Goal: Transaction & Acquisition: Purchase product/service

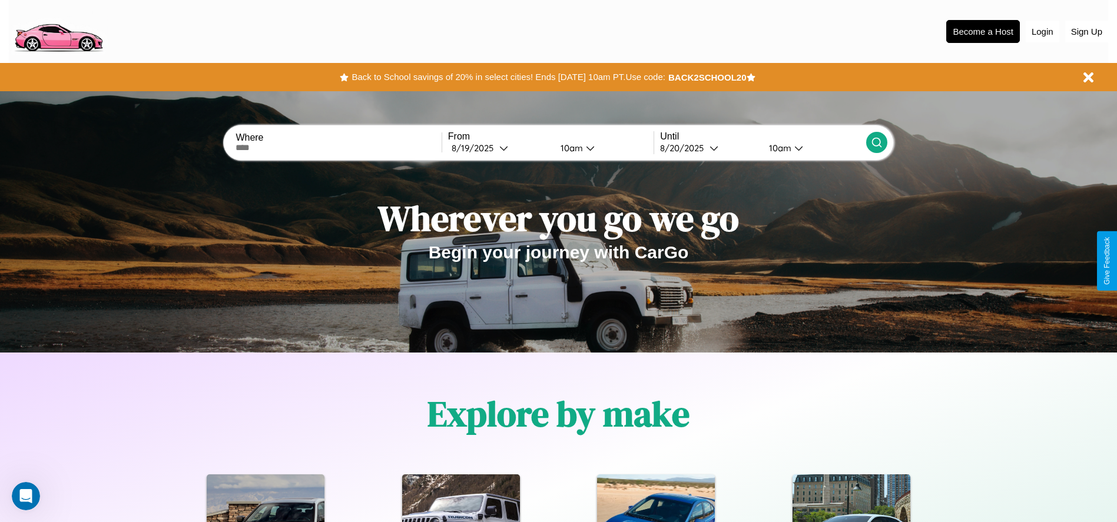
scroll to position [244, 0]
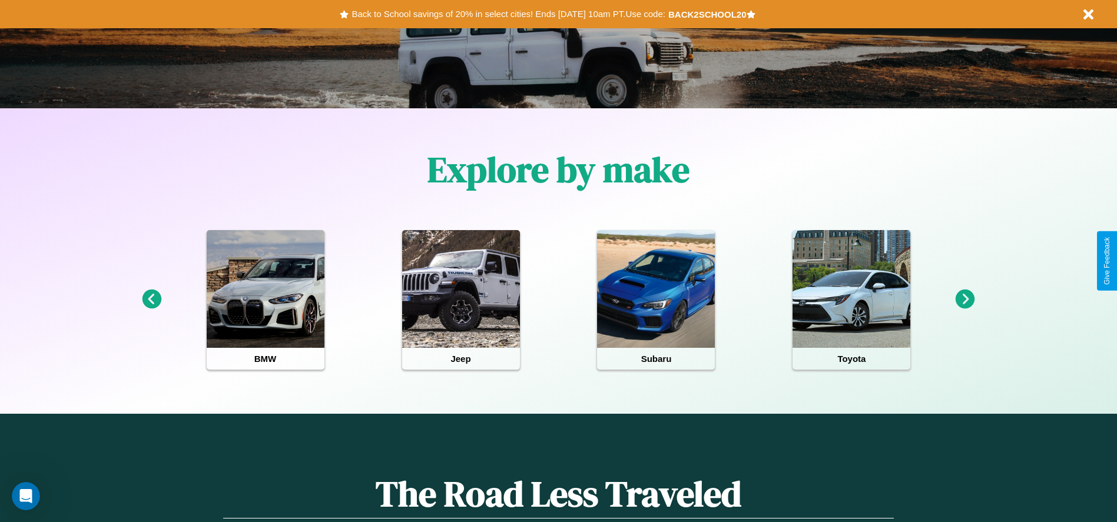
click at [965, 300] on icon at bounding box center [964, 299] width 19 height 19
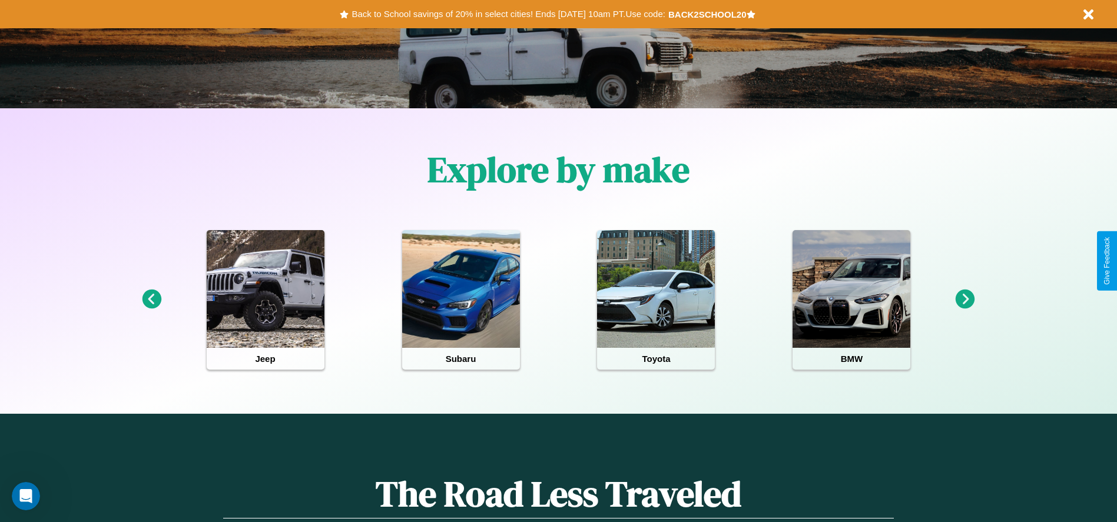
click at [965, 300] on icon at bounding box center [964, 299] width 19 height 19
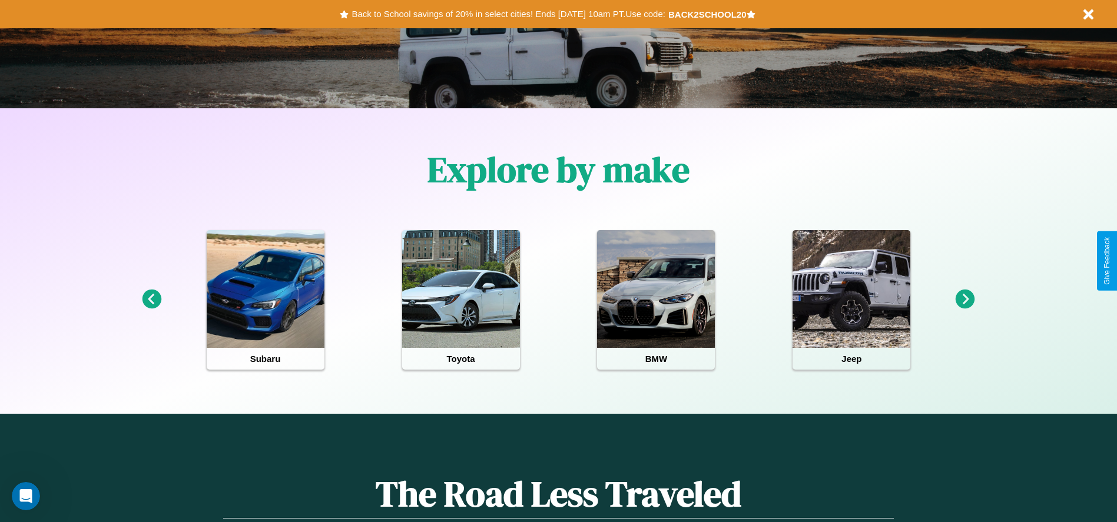
click at [151, 300] on icon at bounding box center [151, 299] width 19 height 19
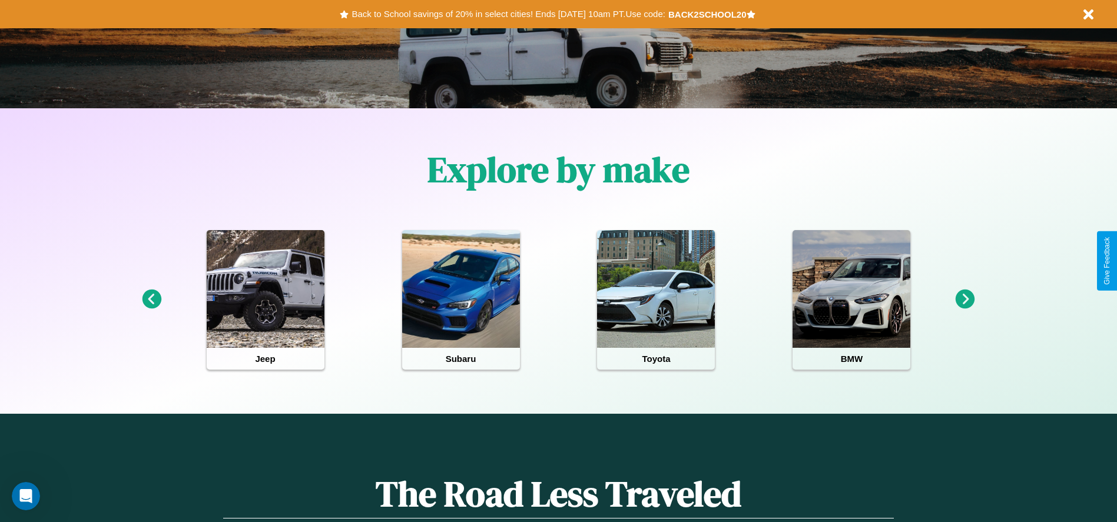
click at [965, 300] on icon at bounding box center [964, 299] width 19 height 19
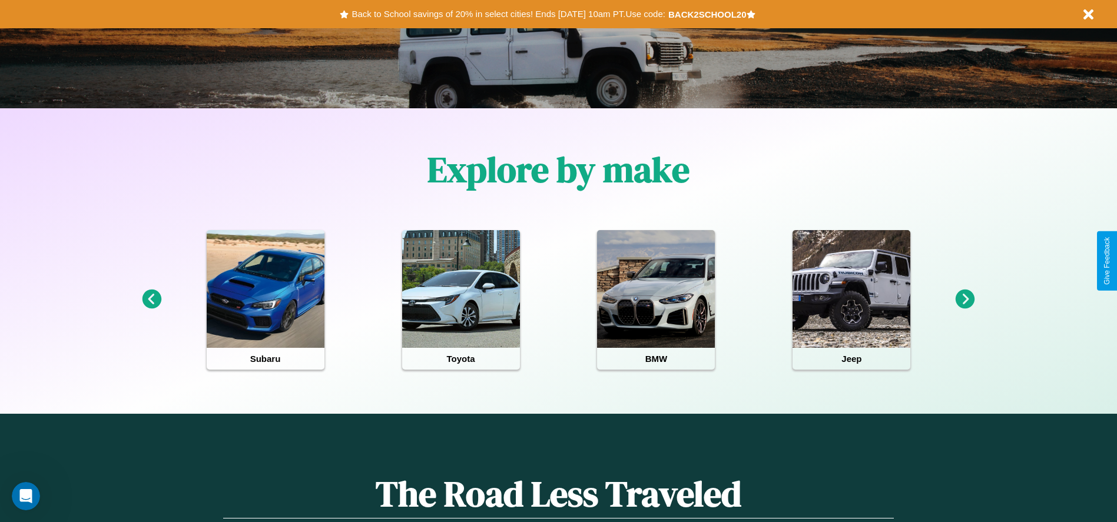
click at [965, 300] on icon at bounding box center [964, 299] width 19 height 19
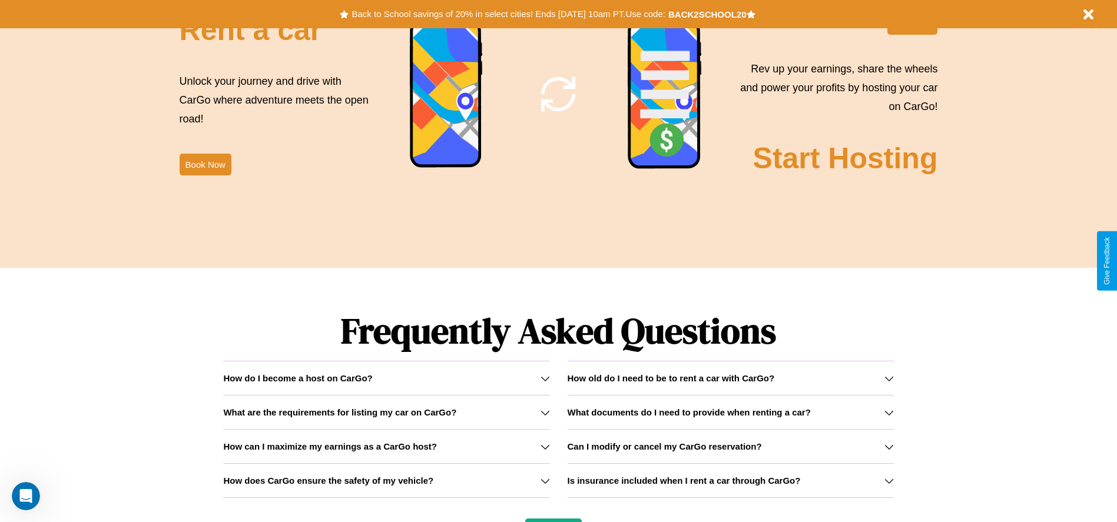
scroll to position [1689, 0]
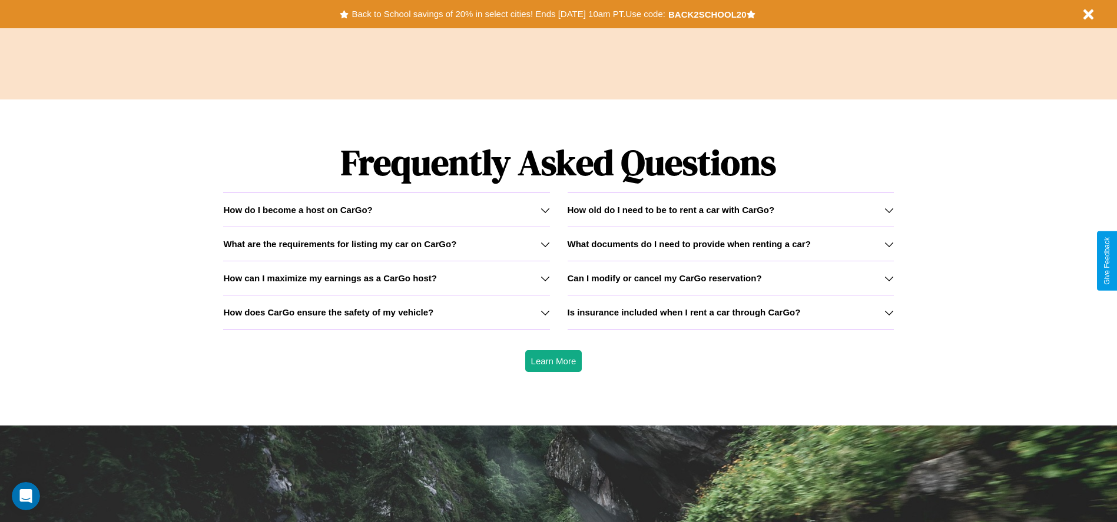
click at [888, 244] on icon at bounding box center [888, 244] width 9 height 9
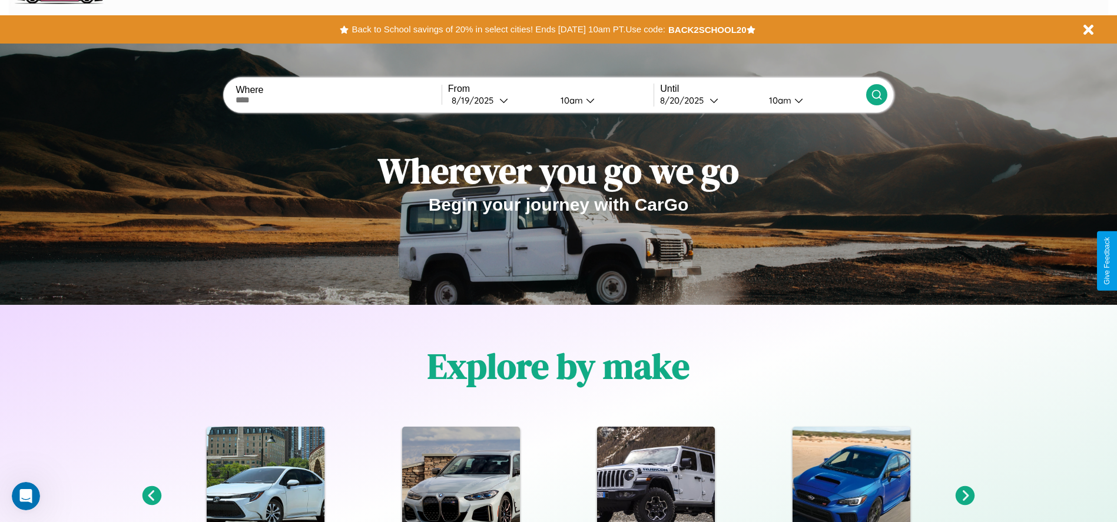
scroll to position [0, 0]
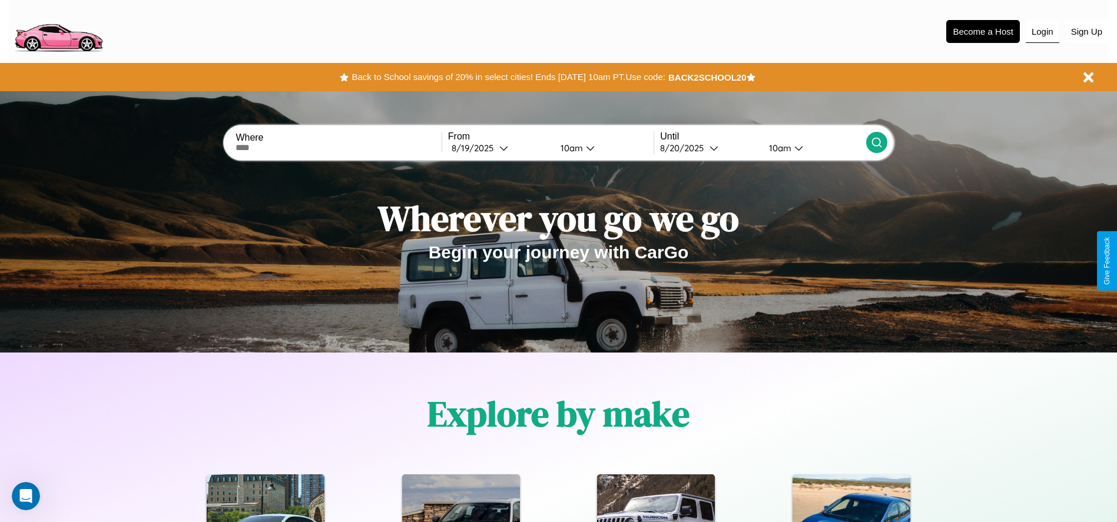
click at [1042, 31] on button "Login" at bounding box center [1042, 32] width 34 height 22
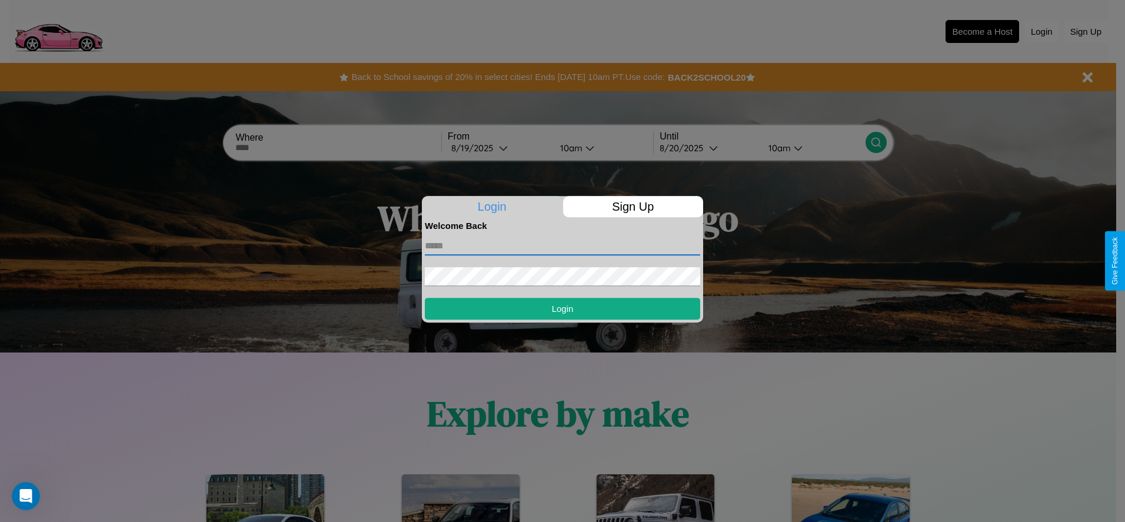
click at [563, 245] on input "text" at bounding box center [562, 246] width 275 height 19
type input "**********"
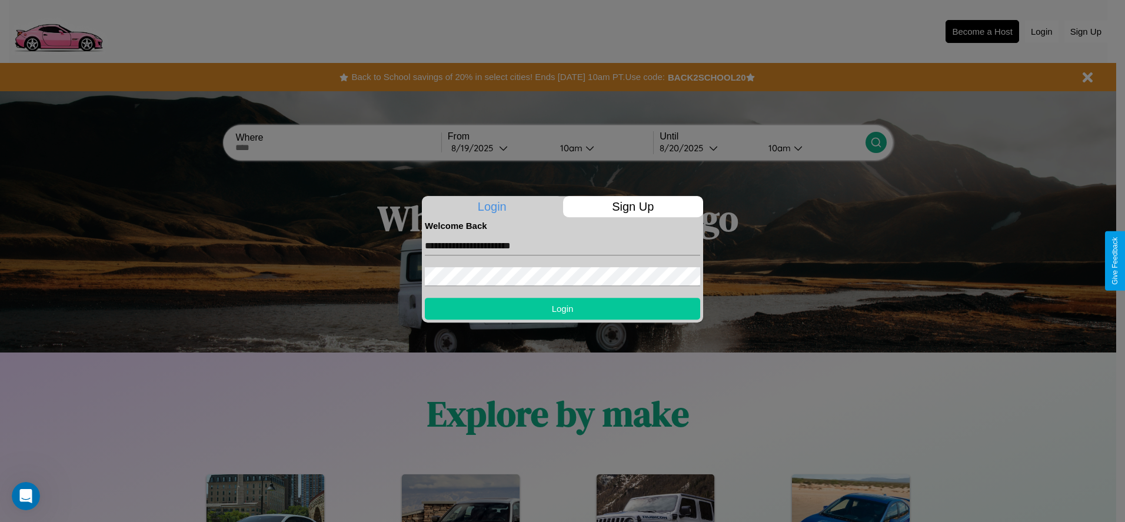
click at [563, 308] on button "Login" at bounding box center [562, 309] width 275 height 22
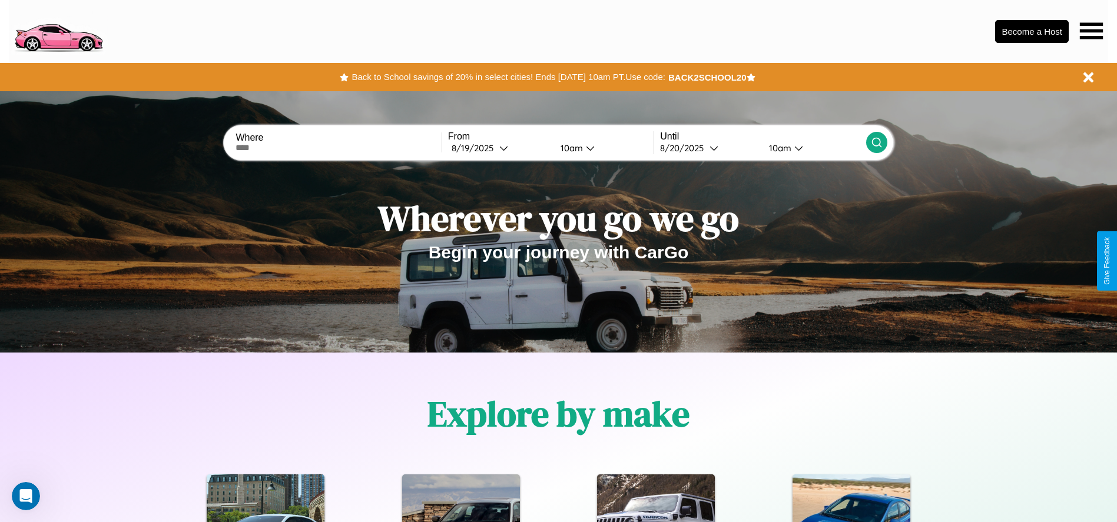
click at [1091, 31] on icon at bounding box center [1090, 30] width 23 height 16
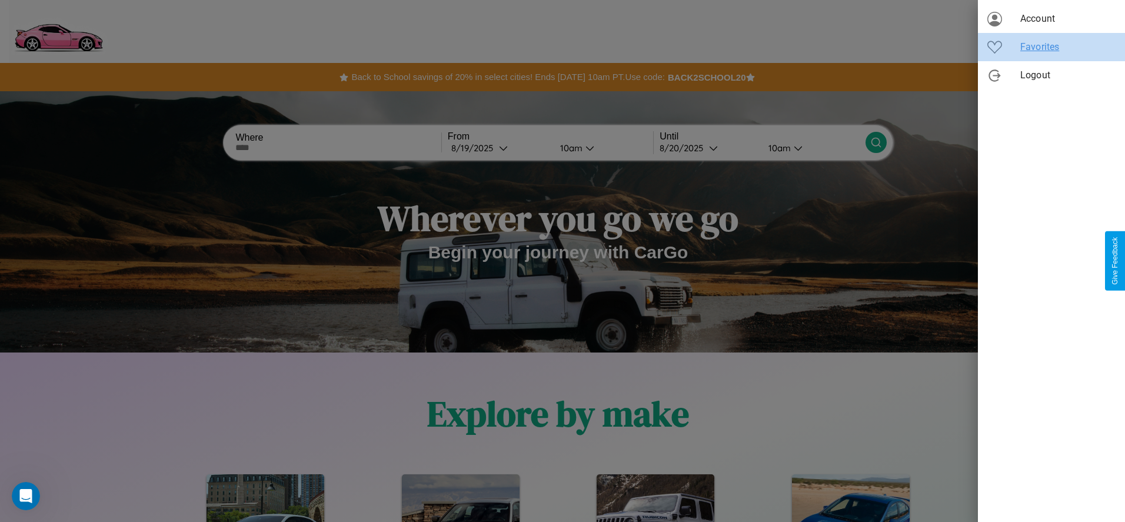
click at [1052, 47] on span "Favorites" at bounding box center [1068, 47] width 95 height 14
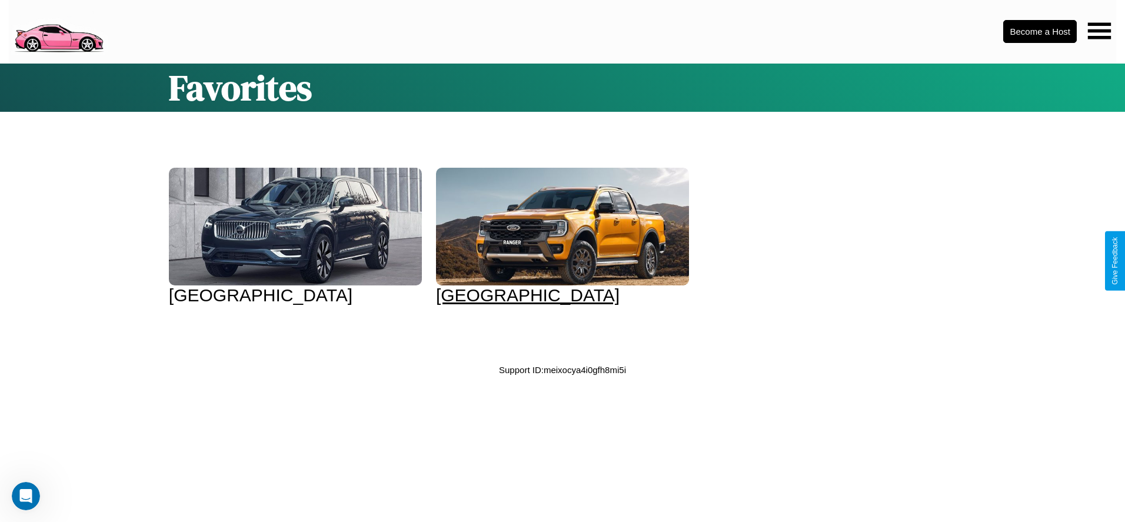
click at [551, 237] on div at bounding box center [562, 227] width 253 height 118
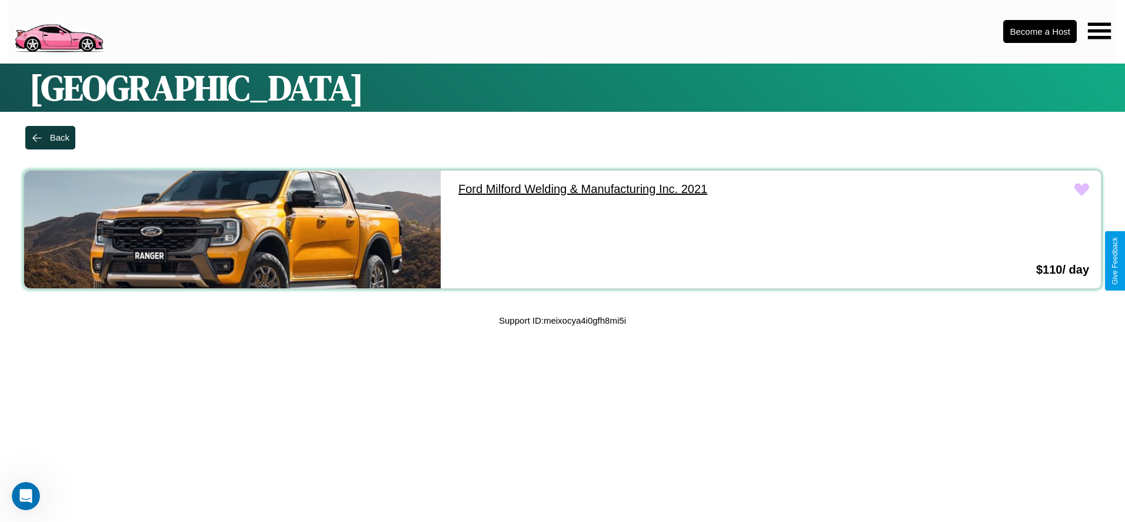
click at [650, 189] on link "[PERSON_NAME] Welding & Manufacturing Inc. 2021" at bounding box center [655, 189] width 417 height 37
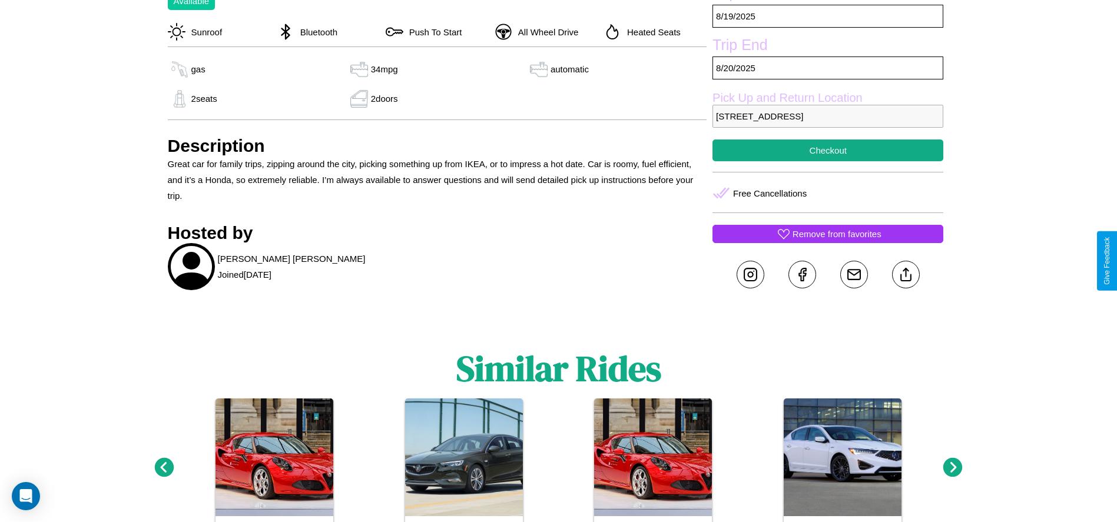
scroll to position [428, 0]
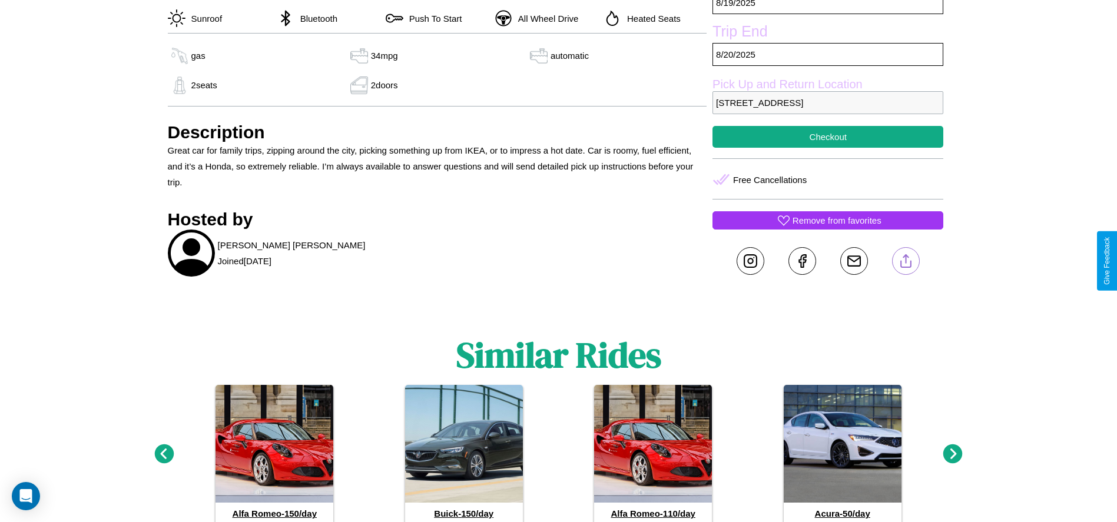
click at [905, 261] on line at bounding box center [905, 259] width 0 height 8
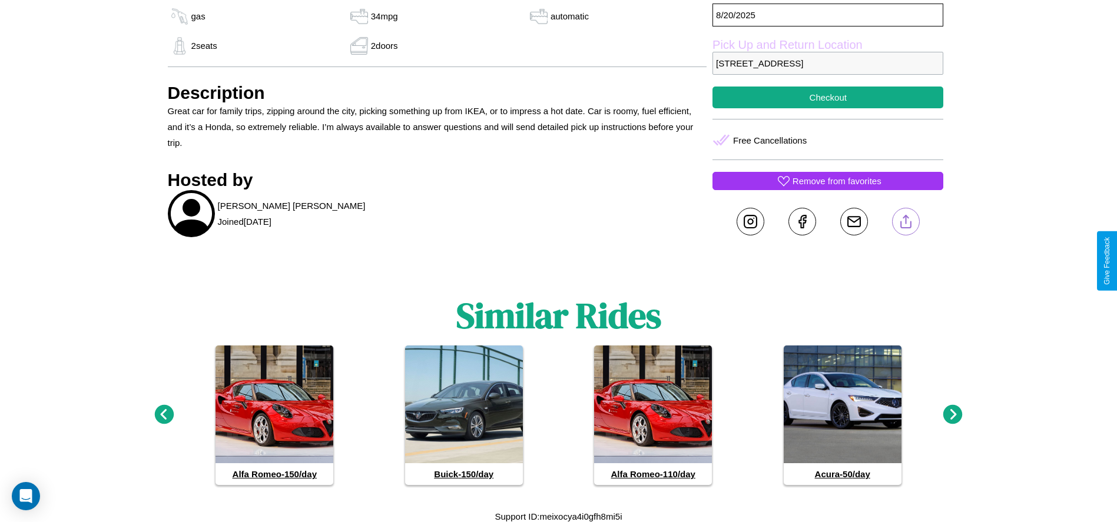
scroll to position [470, 0]
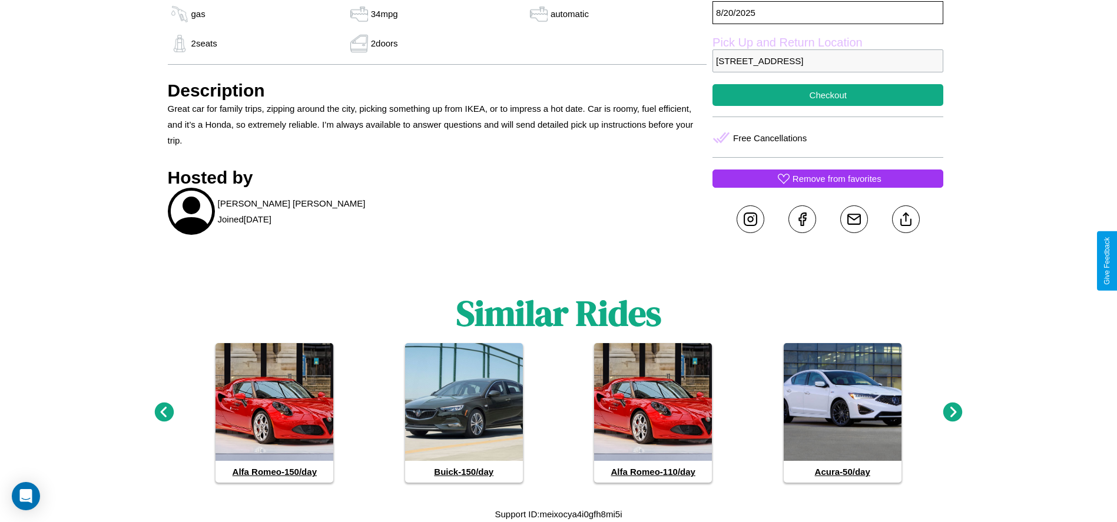
click at [952, 413] on icon at bounding box center [952, 412] width 19 height 19
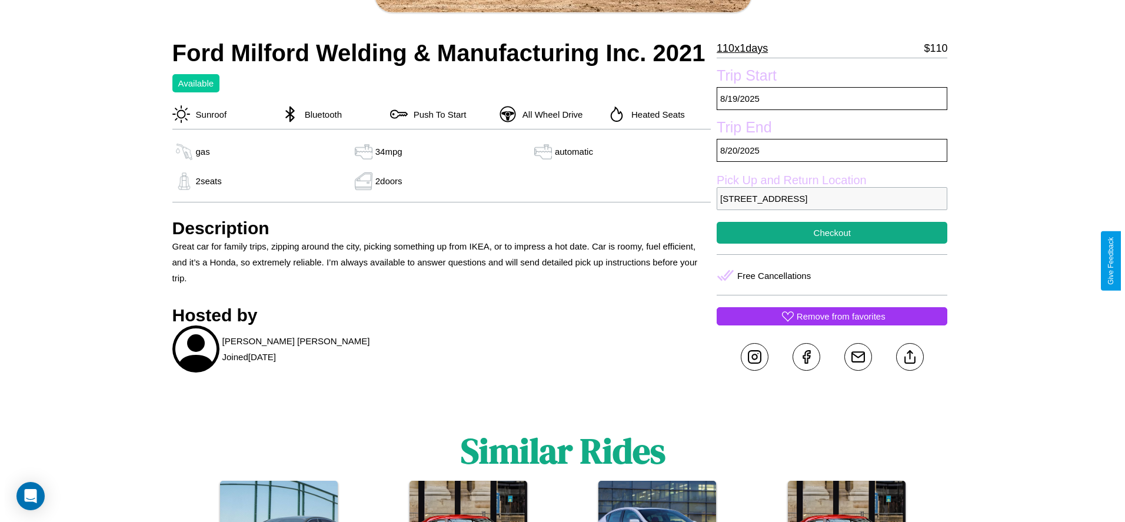
scroll to position [304, 0]
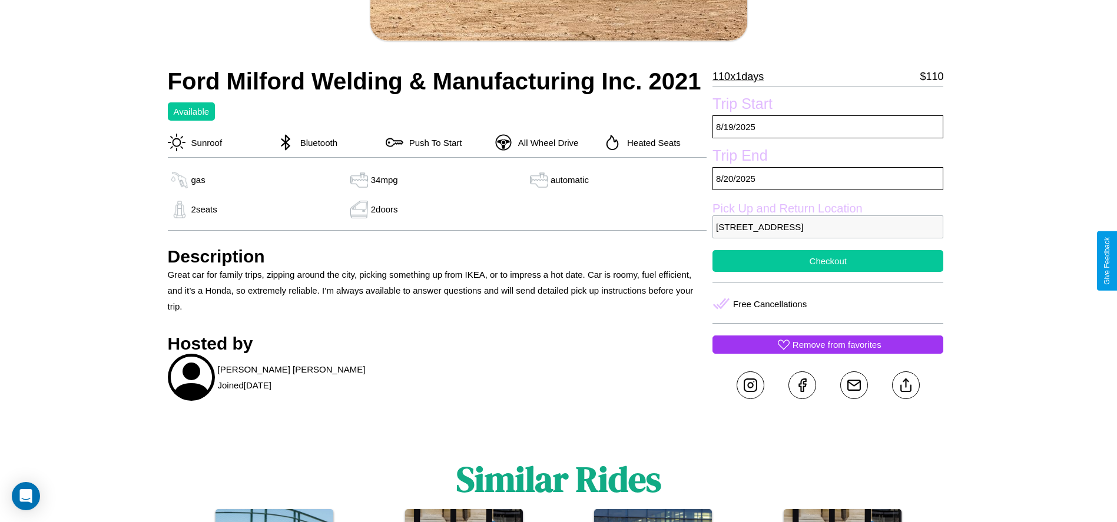
click at [828, 261] on button "Checkout" at bounding box center [827, 261] width 231 height 22
